Goal: Task Accomplishment & Management: Manage account settings

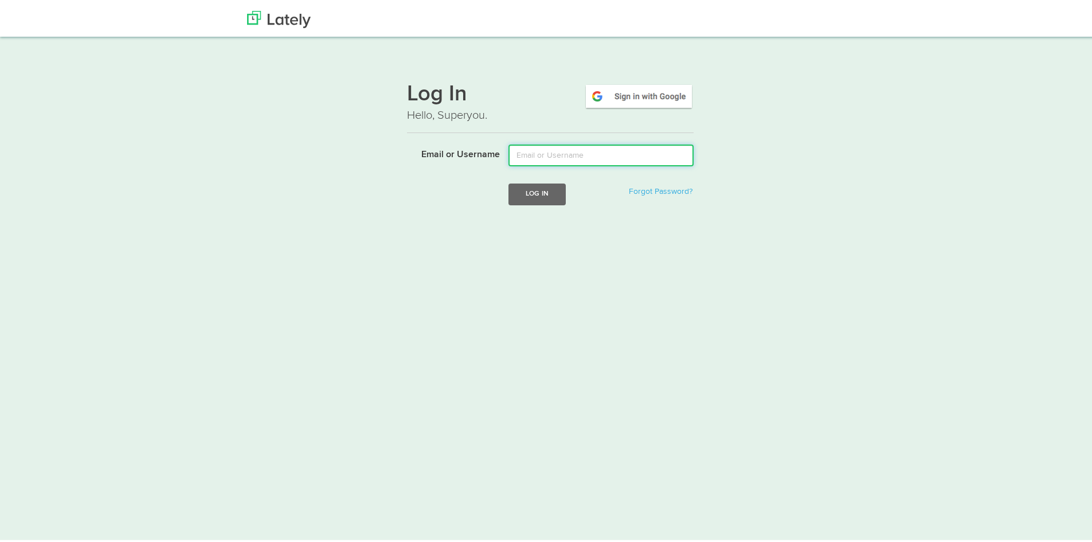
click at [611, 148] on input "Email or Username" at bounding box center [600, 153] width 185 height 22
paste input "[EMAIL_ADDRESS][DOMAIN_NAME]"
type input "[EMAIL_ADDRESS][DOMAIN_NAME]"
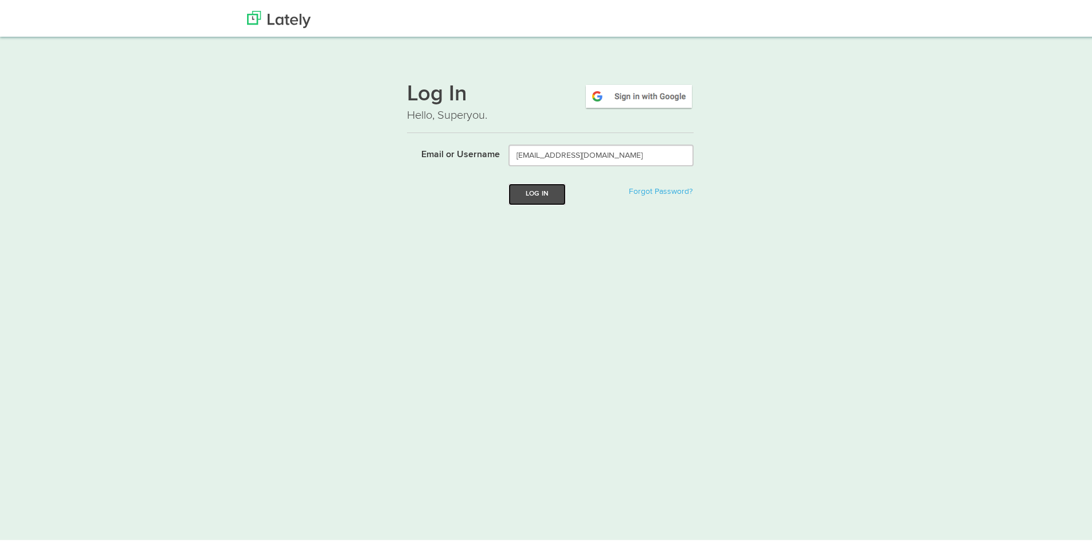
click at [527, 197] on button "Log In" at bounding box center [536, 191] width 57 height 21
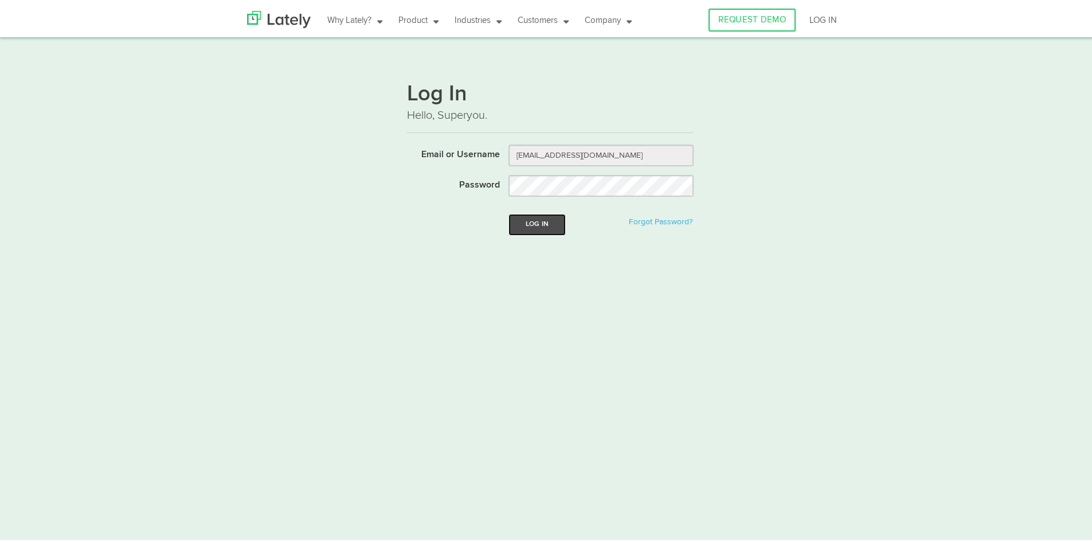
click at [526, 230] on button "Log In" at bounding box center [536, 221] width 57 height 21
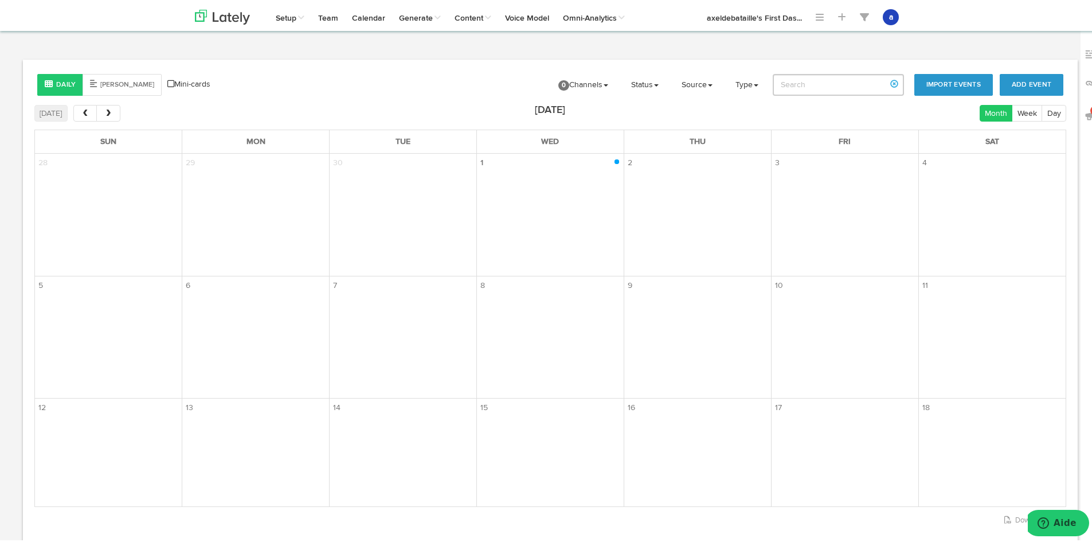
click at [1052, 36] on body "Channels Create Generate Pipeline Team Basic Analytics (limited on mobile) Dash…" at bounding box center [550, 316] width 1100 height 632
click at [367, 21] on link "Calendar" at bounding box center [368, 14] width 47 height 29
